Goal: Information Seeking & Learning: Find specific fact

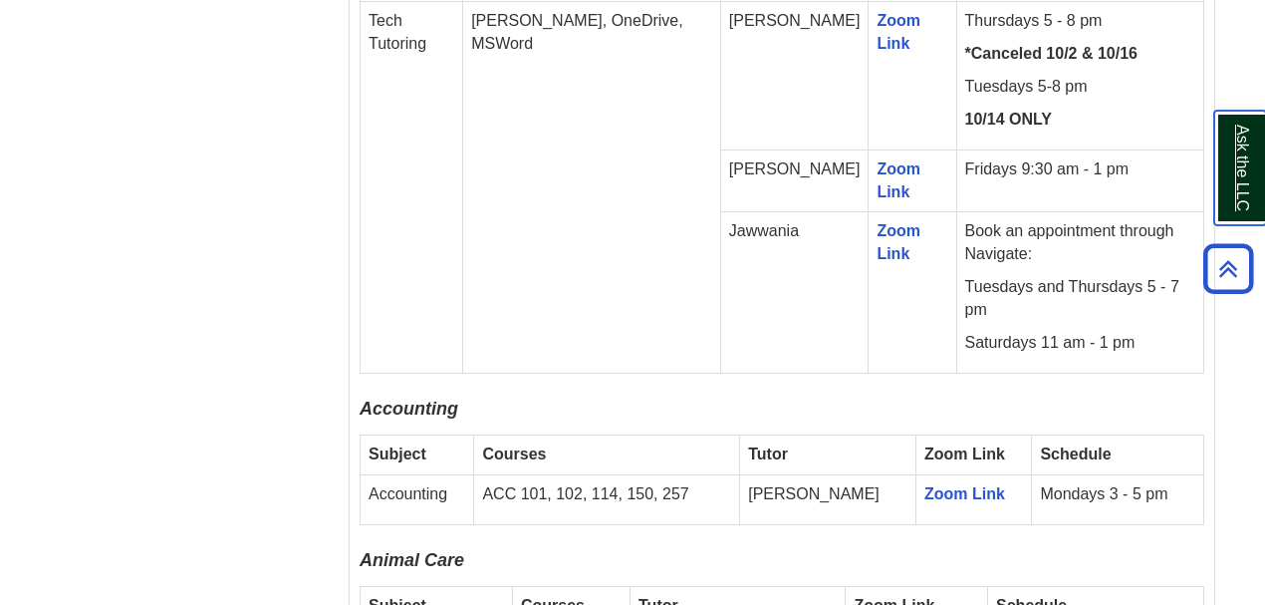
scroll to position [1261, 0]
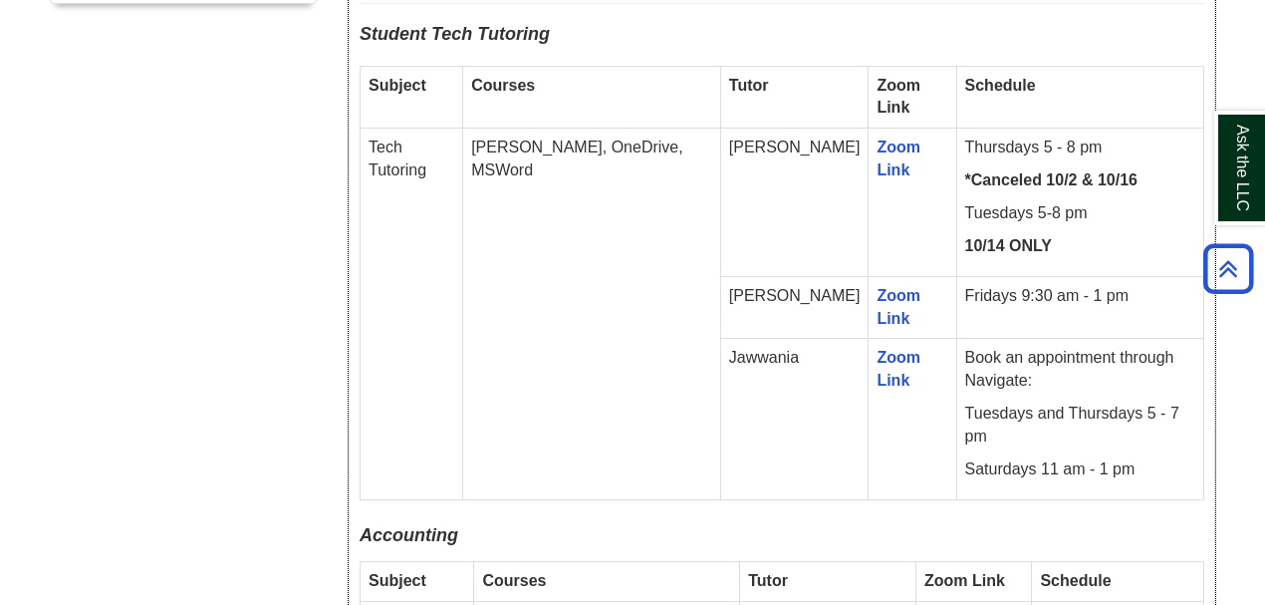
click at [965, 289] on p "Fridays 9:30 am - 1 pm" at bounding box center [1080, 296] width 230 height 23
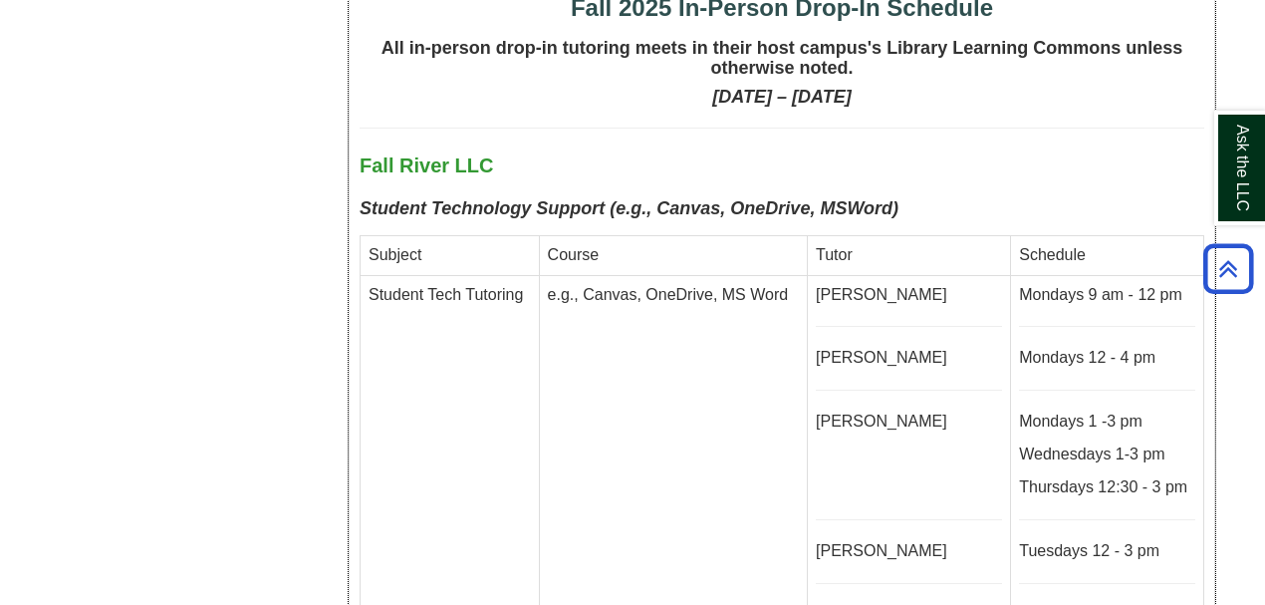
scroll to position [4980, 0]
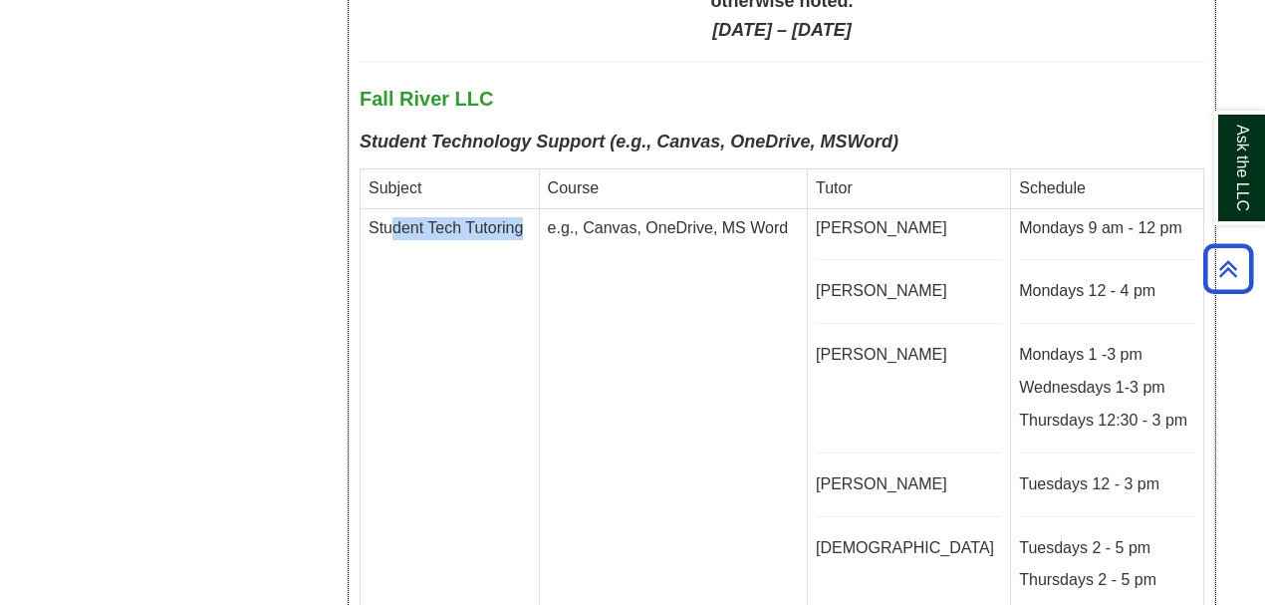
drag, startPoint x: 387, startPoint y: 127, endPoint x: 548, endPoint y: 138, distance: 160.7
click at [540, 208] on td "Student Tech Tutoring" at bounding box center [450, 409] width 179 height 402
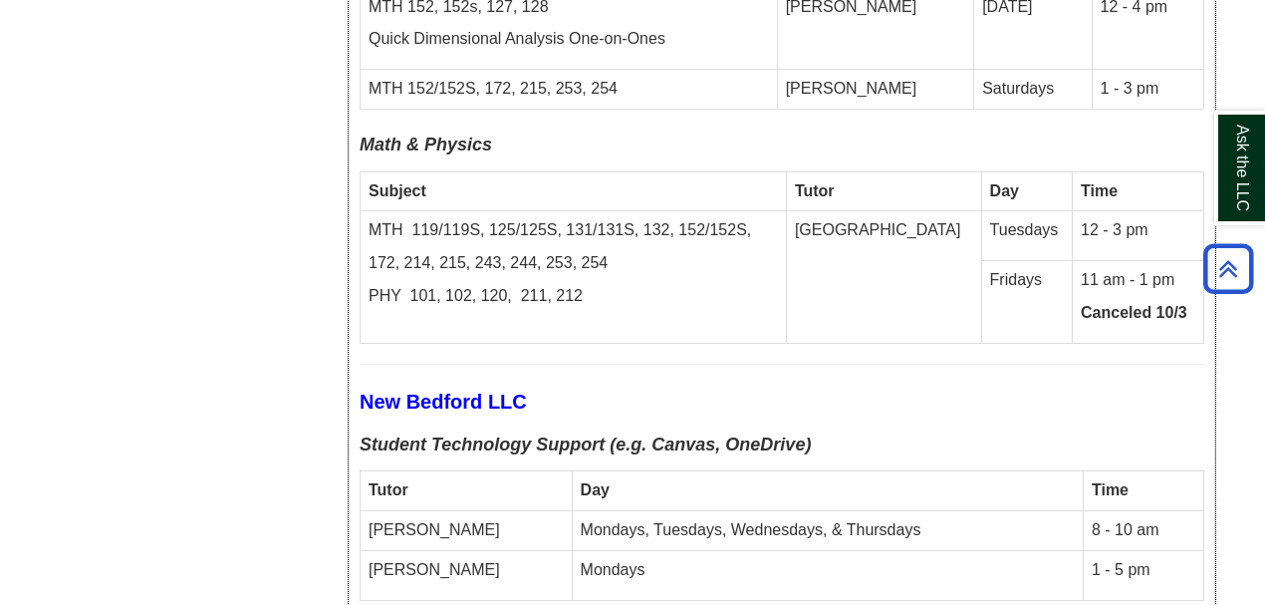
scroll to position [7503, 0]
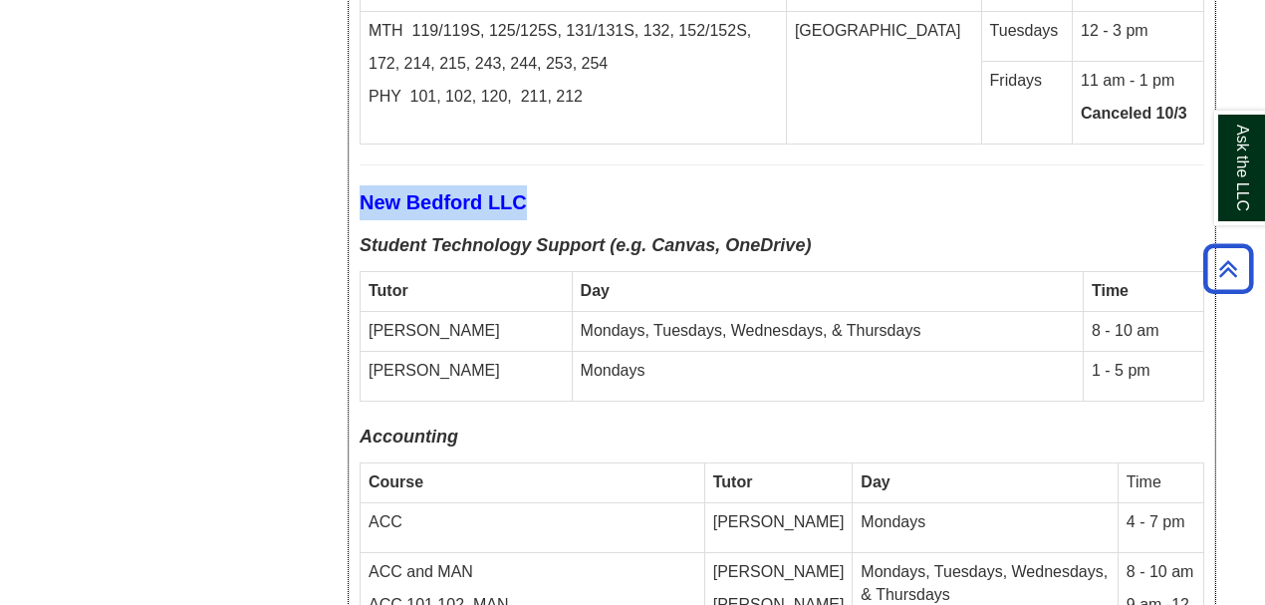
drag, startPoint x: 361, startPoint y: 82, endPoint x: 527, endPoint y: 92, distance: 166.6
click at [527, 195] on font "New Bedford LLC" at bounding box center [446, 203] width 172 height 17
click at [396, 312] on td "[PERSON_NAME]" at bounding box center [467, 332] width 212 height 40
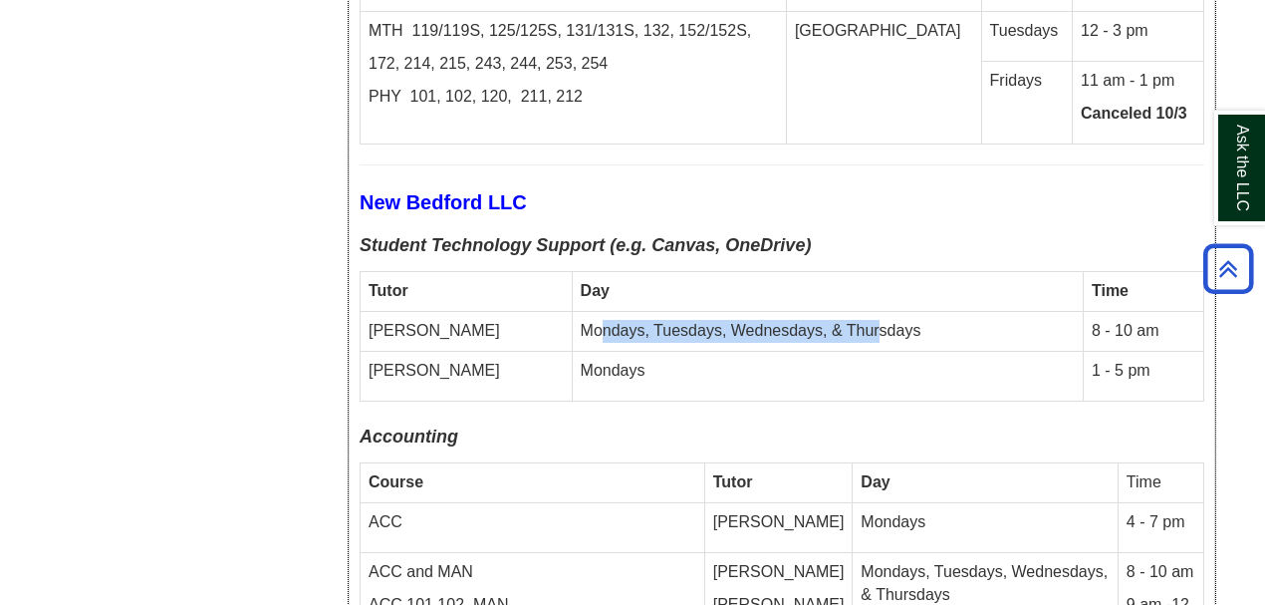
drag, startPoint x: 503, startPoint y: 216, endPoint x: 787, endPoint y: 214, distance: 283.9
click at [787, 312] on td "Mondays, Tuesdays, Wednesdays, & Thursdays" at bounding box center [827, 332] width 511 height 40
click at [1131, 312] on td "8 - 10 am" at bounding box center [1143, 332] width 121 height 40
click at [756, 312] on td "Mondays, Tuesdays, Wednesdays, & Thursdays" at bounding box center [827, 332] width 511 height 40
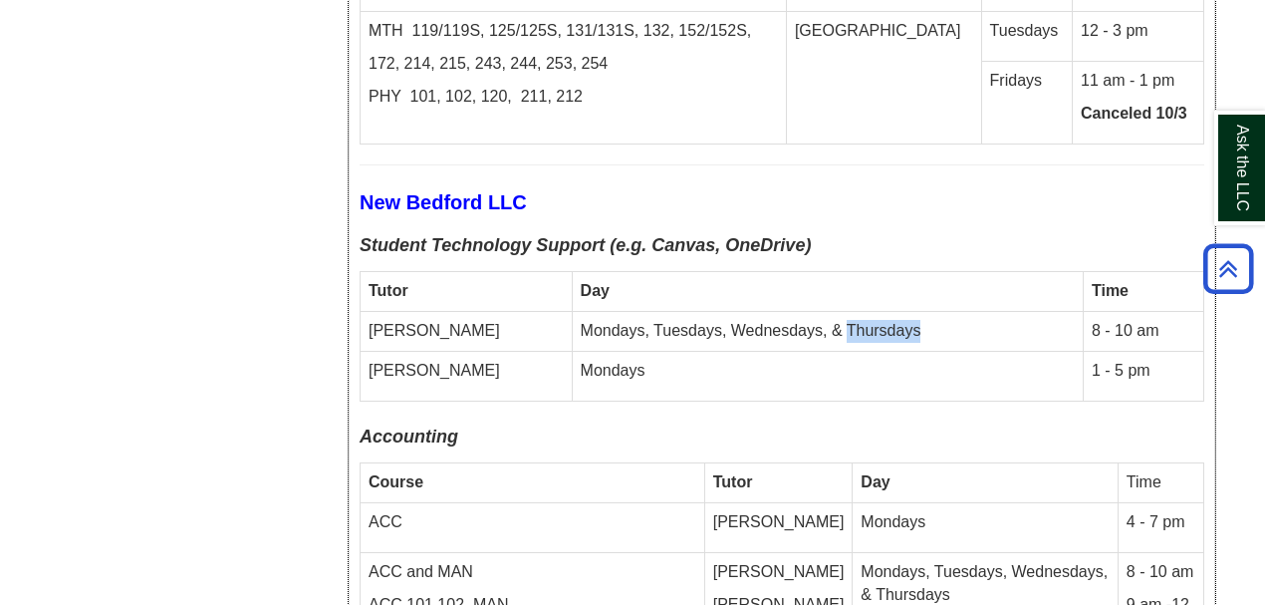
click at [756, 312] on td "Mondays, Tuesdays, Wednesdays, & Thursdays" at bounding box center [827, 332] width 511 height 40
click at [455, 235] on b "Student Technology Support (e.g. Canvas, OneDrive)" at bounding box center [585, 245] width 451 height 20
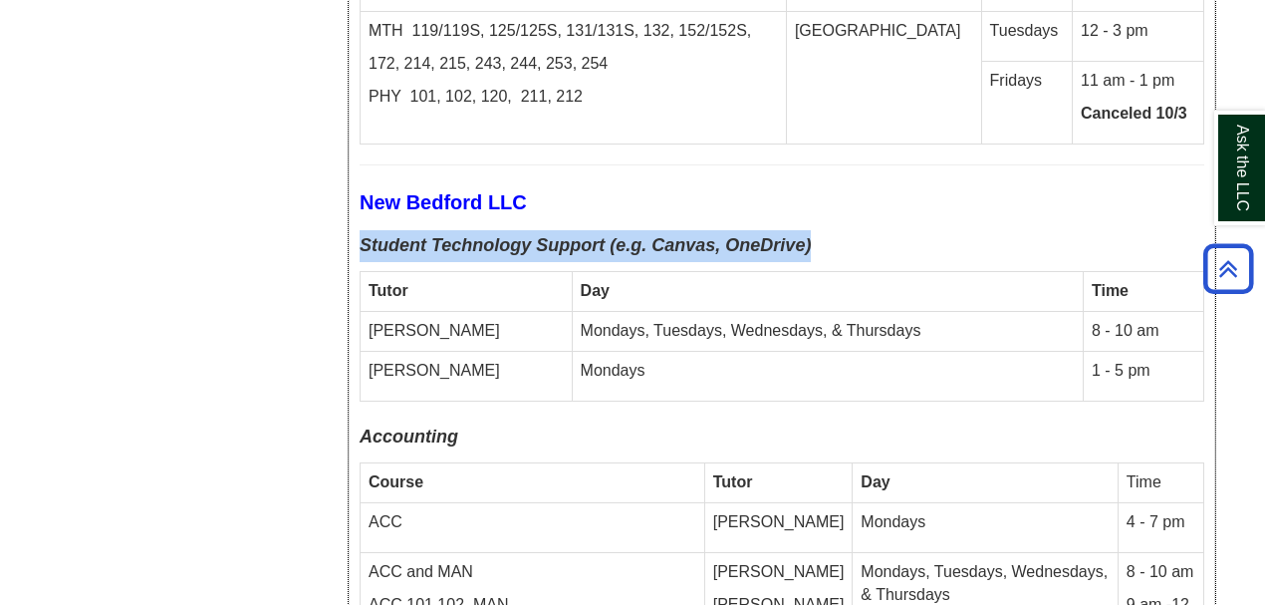
click at [455, 235] on b "Student Technology Support (e.g. Canvas, OneDrive)" at bounding box center [585, 245] width 451 height 20
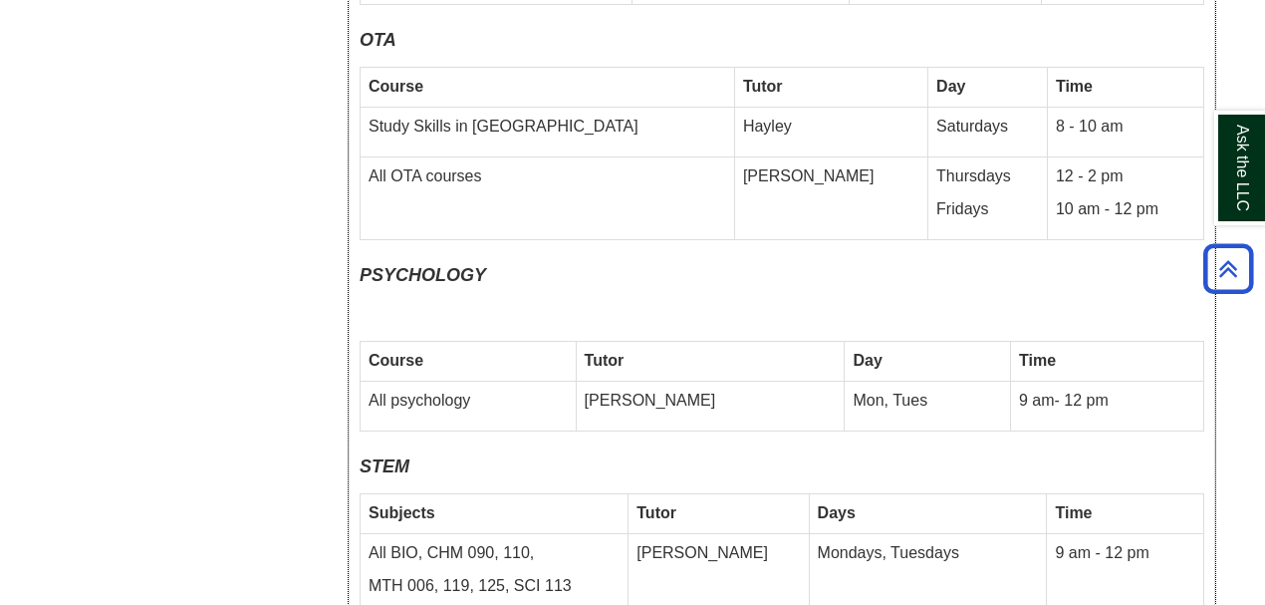
scroll to position [8499, 0]
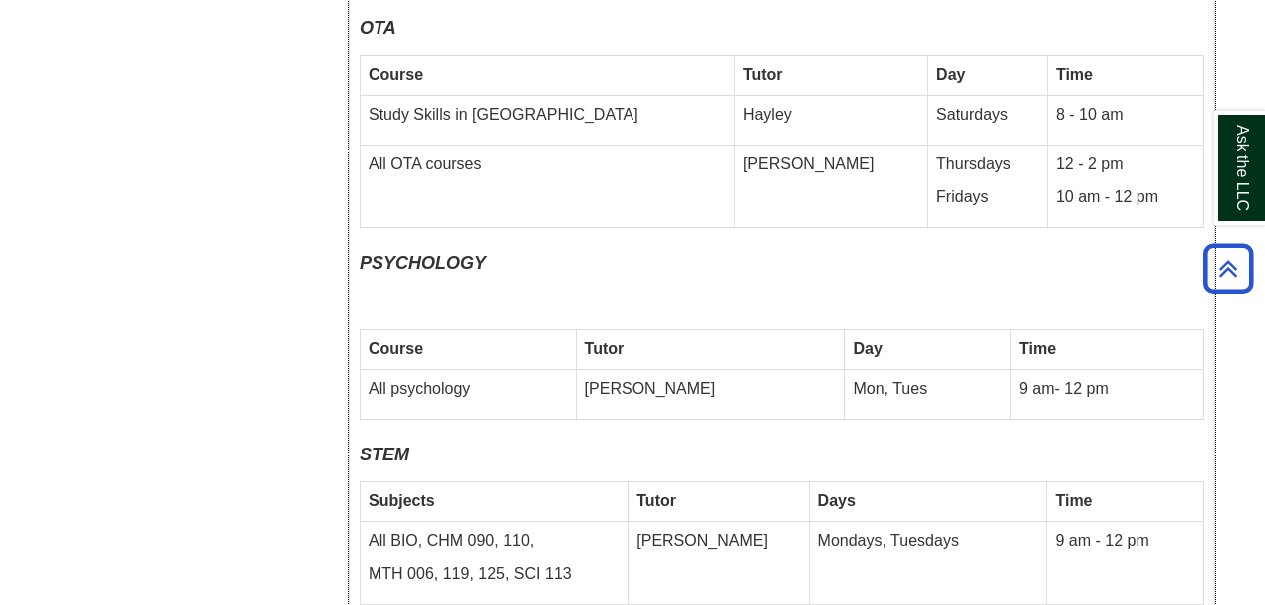
click at [392, 370] on td "All psychology" at bounding box center [469, 395] width 216 height 50
drag, startPoint x: 762, startPoint y: 245, endPoint x: 830, endPoint y: 245, distance: 67.7
click at [845, 370] on td "Mon, Tues" at bounding box center [928, 395] width 166 height 50
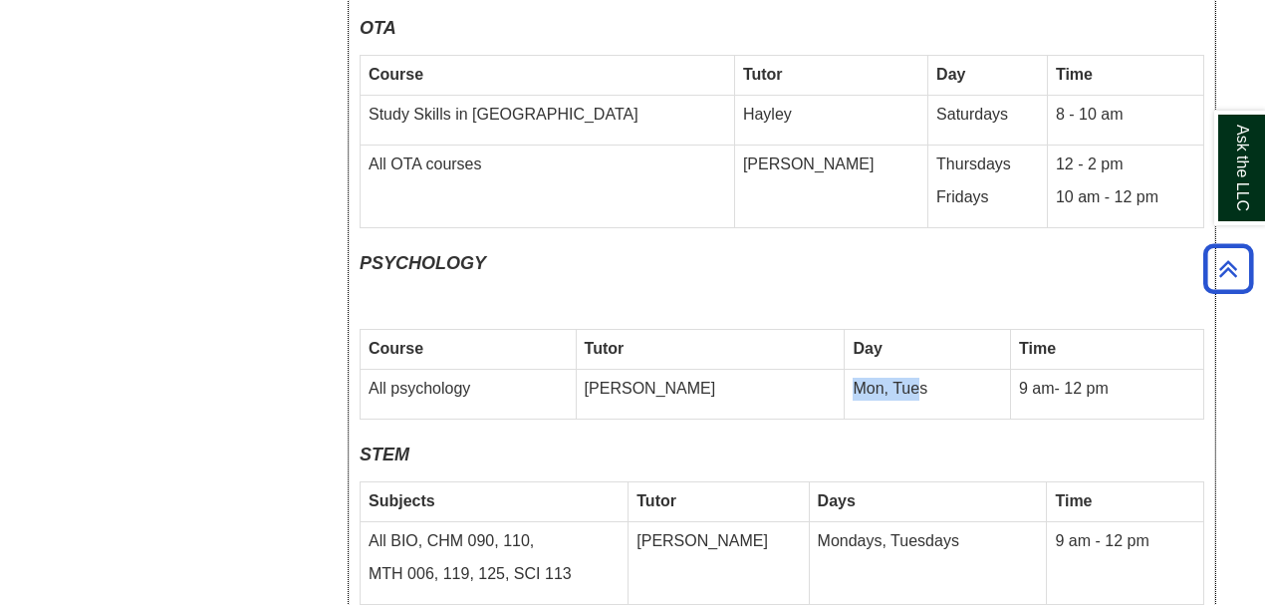
click at [845, 370] on td "Mon, Tues" at bounding box center [928, 395] width 166 height 50
click at [1019, 377] on p "9 am- 12 pm" at bounding box center [1107, 388] width 176 height 23
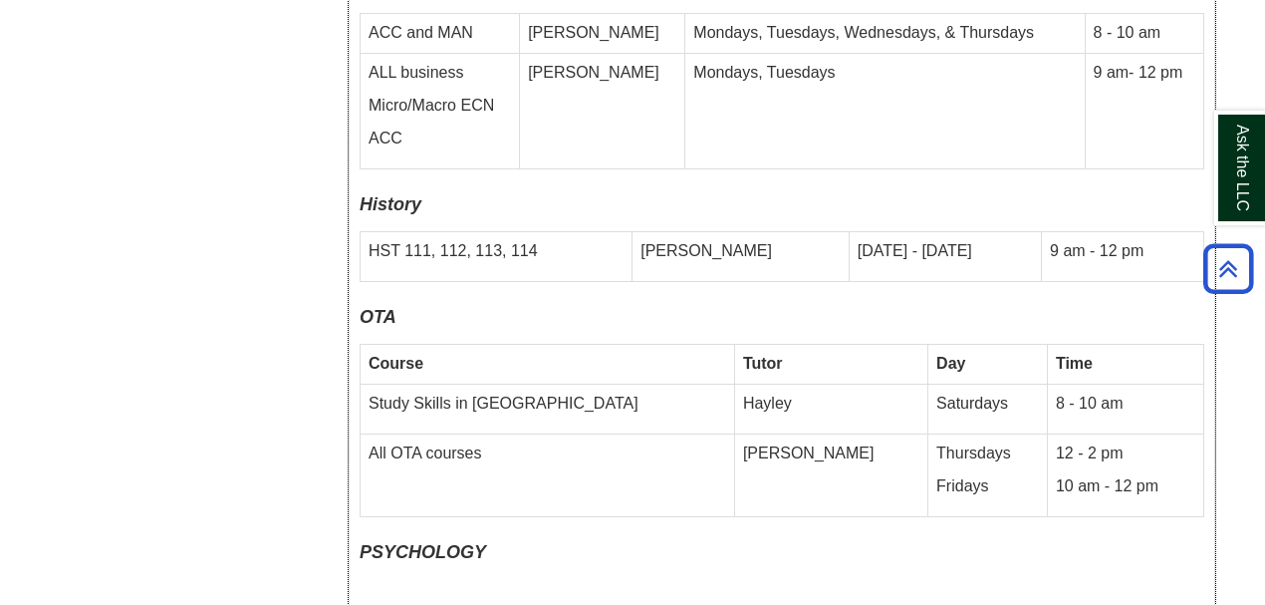
scroll to position [8233, 0]
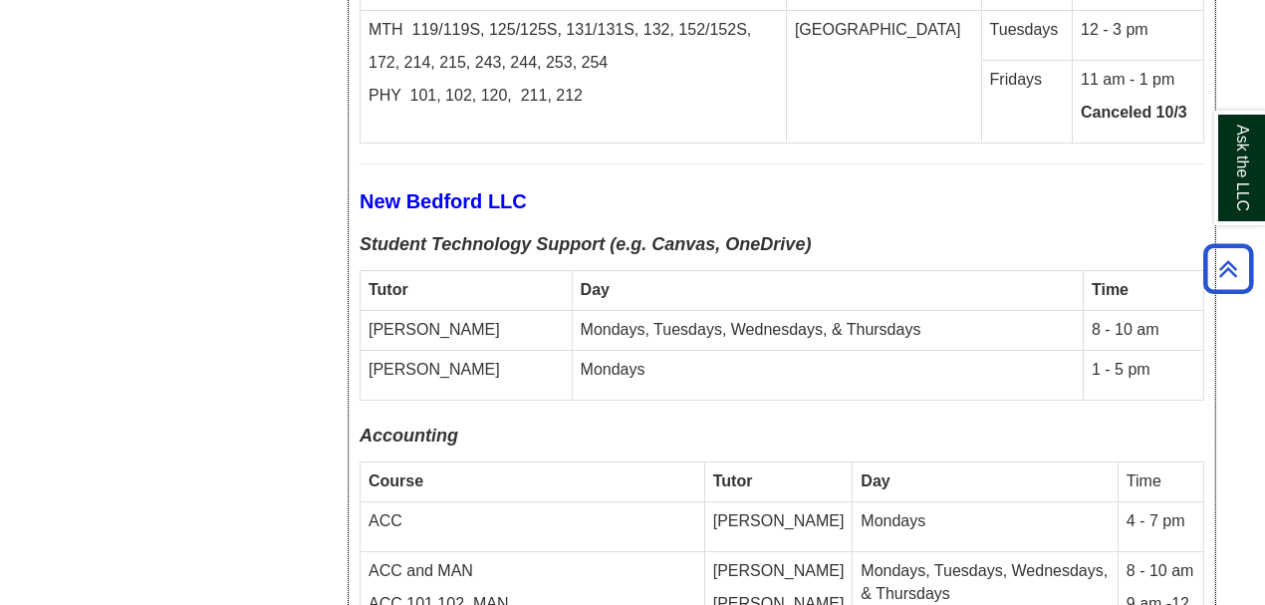
scroll to position [7503, 0]
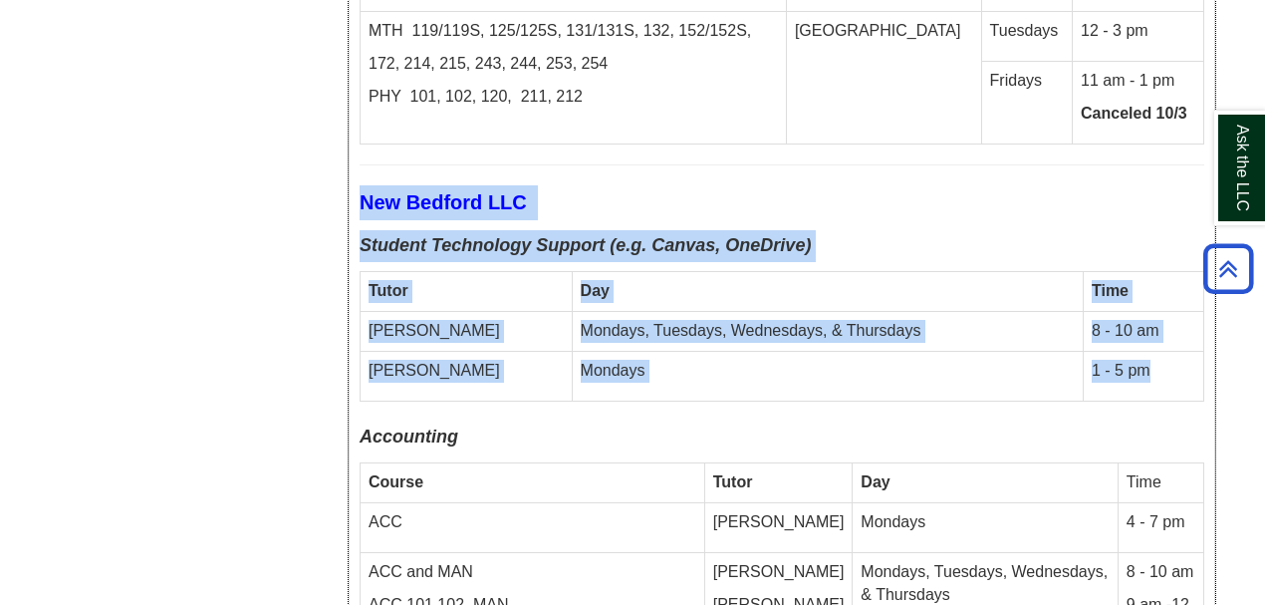
drag, startPoint x: 359, startPoint y: 84, endPoint x: 1167, endPoint y: 261, distance: 828.0
click at [1167, 261] on div "Fall 2025 In-Person Drop-In Schedule All in-person drop-in tutoring meets in th…" at bounding box center [782, 103] width 845 height 5413
copy div "New Bedford LLC Student Technology Support (e.g. Canvas, OneDrive) Tutor Day Ti…"
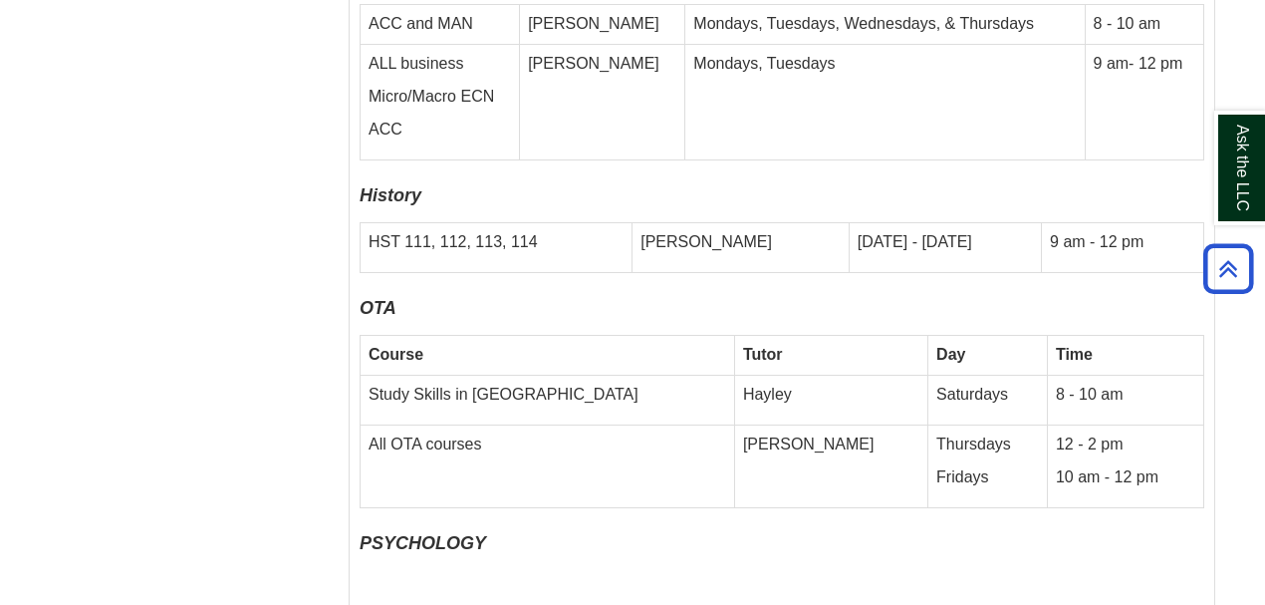
scroll to position [8367, 0]
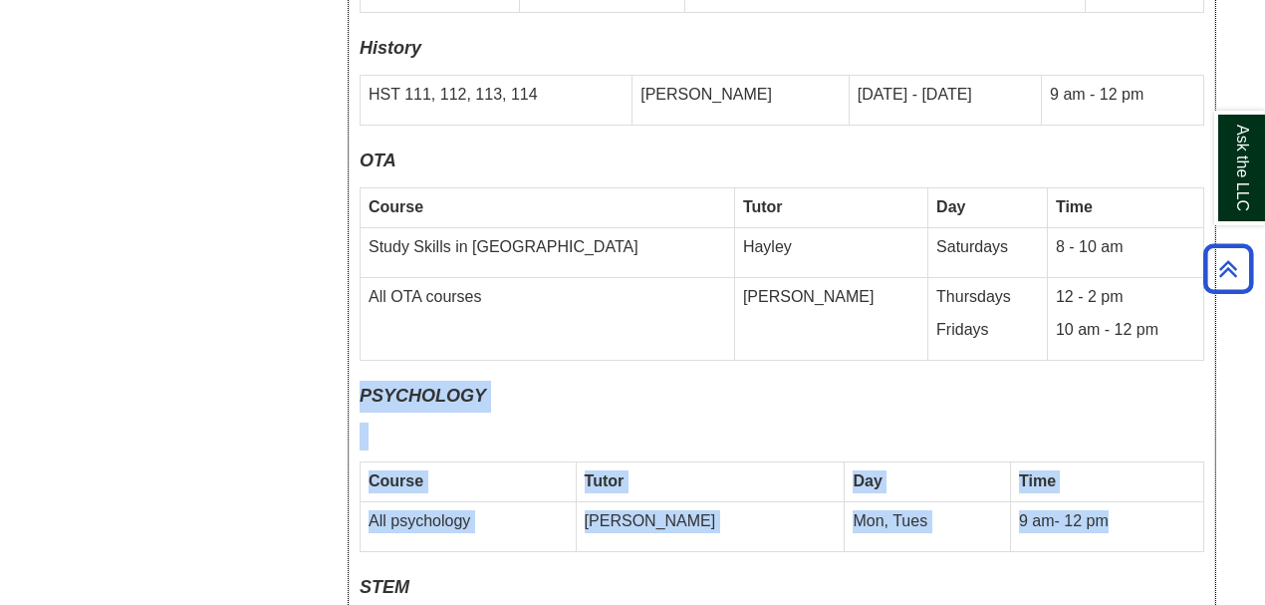
drag, startPoint x: 361, startPoint y: 250, endPoint x: 1193, endPoint y: 381, distance: 843.0
copy div "PSYCHOLOGY Course Tutor Day Time All psychology [PERSON_NAME], Tues 9 am- 12 pm"
click at [653, 380] on p "PSYCHOLOGY" at bounding box center [782, 396] width 845 height 32
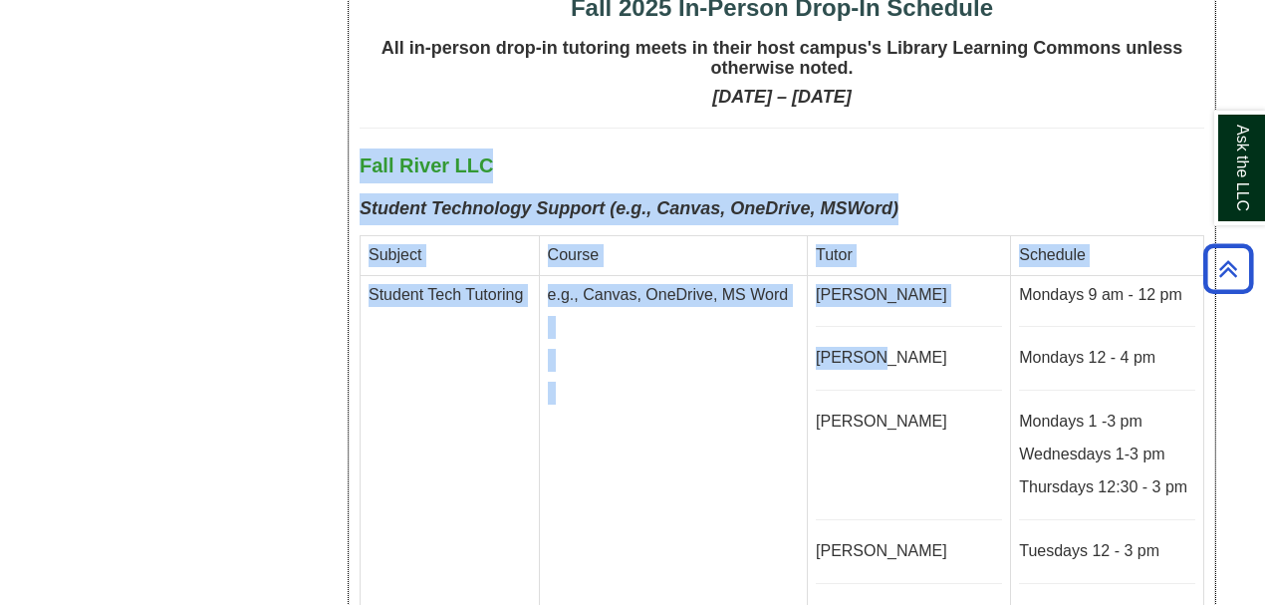
scroll to position [4980, 0]
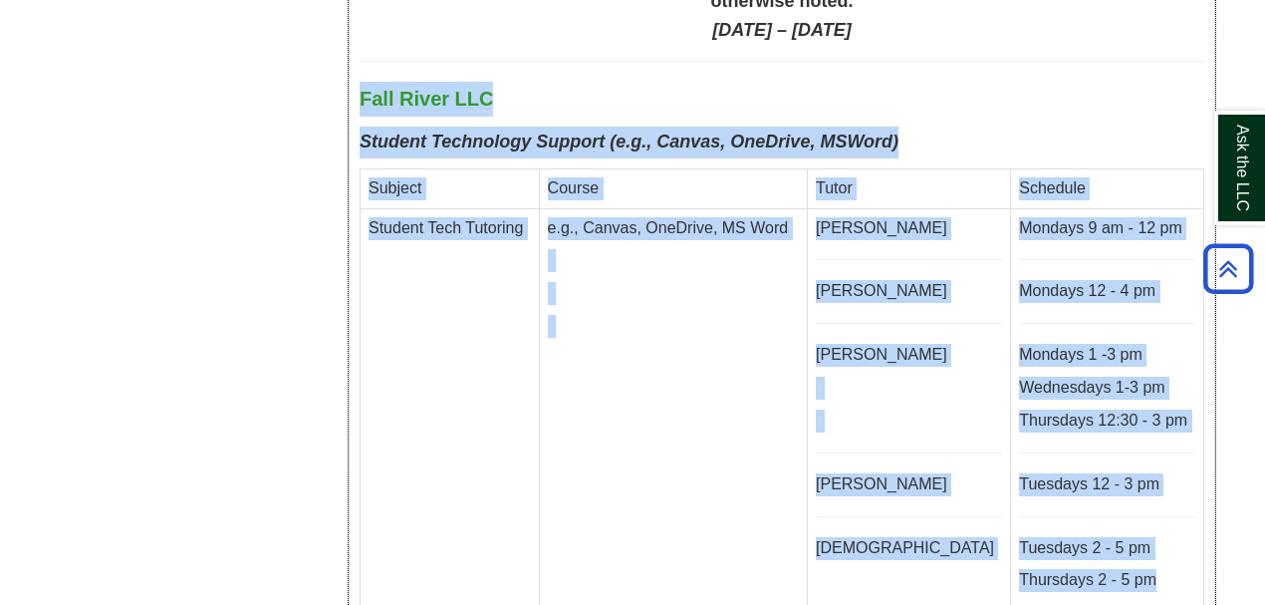
drag, startPoint x: 362, startPoint y: 57, endPoint x: 1182, endPoint y: 464, distance: 916.3
copy div "Fall River LLC Student Technology Support (e.g., Canvas, OneDrive, MSWord) Subj…"
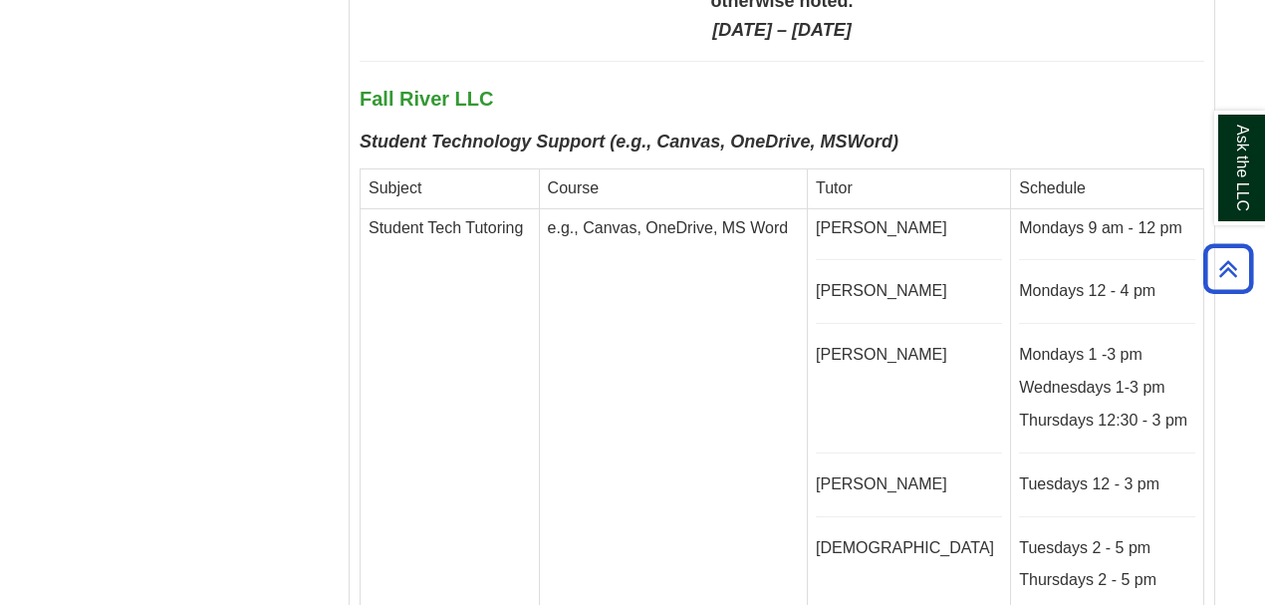
drag, startPoint x: 197, startPoint y: 329, endPoint x: 253, endPoint y: 324, distance: 56.0
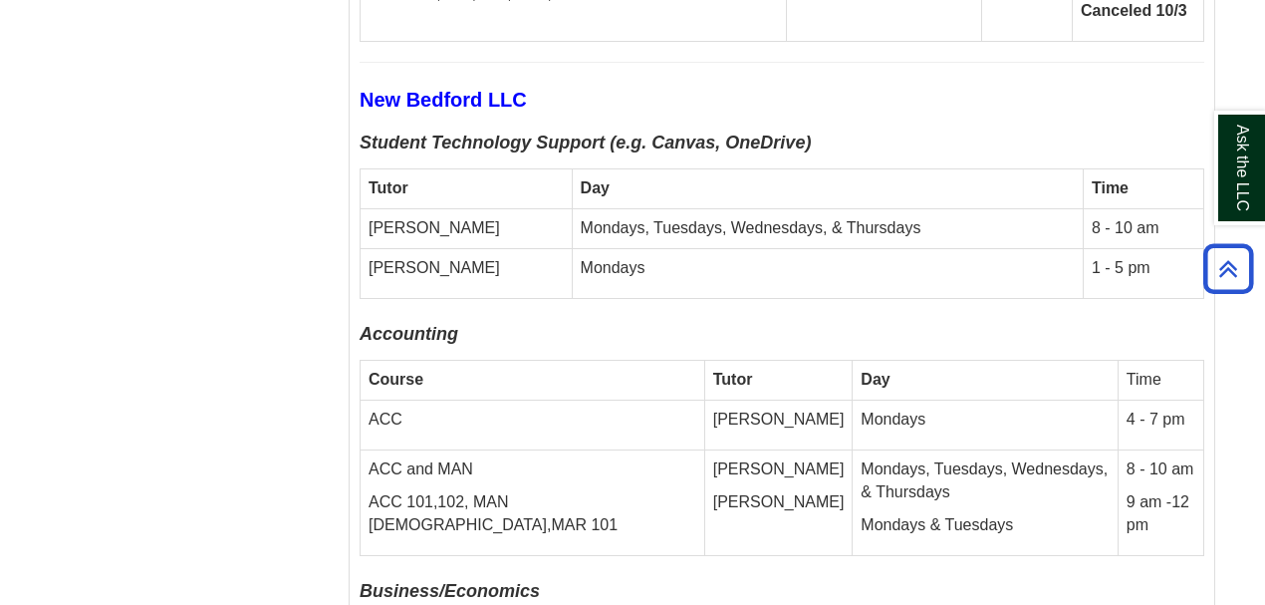
scroll to position [7769, 0]
